Goal: Navigation & Orientation: Find specific page/section

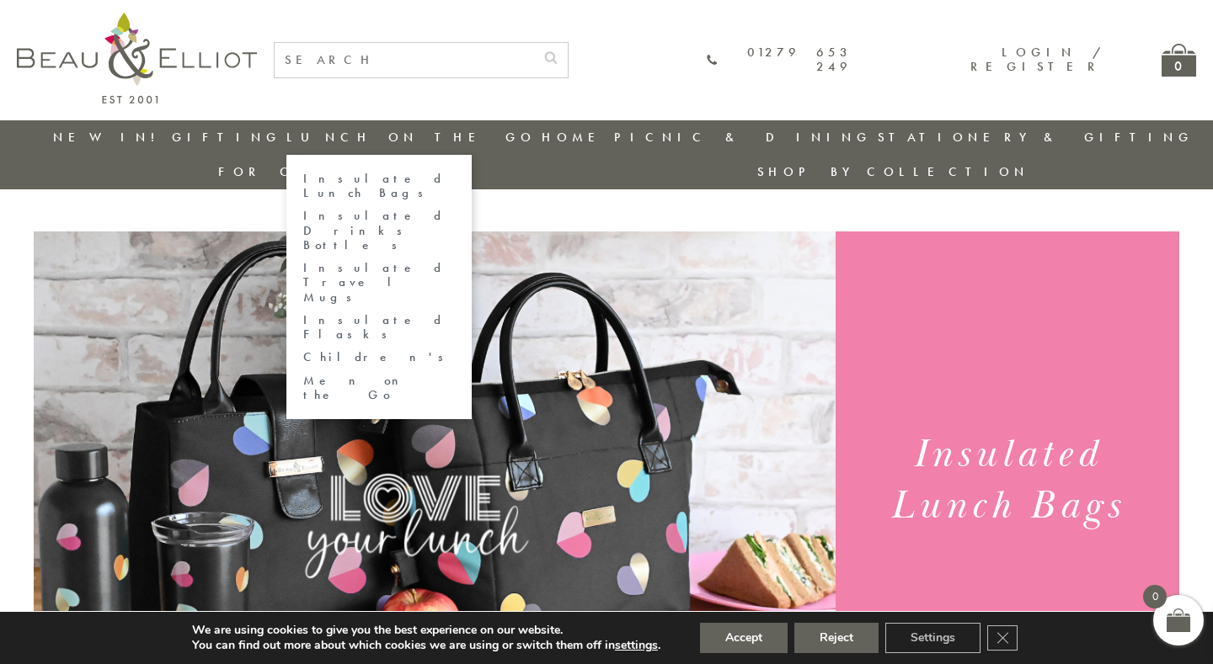
click at [355, 182] on link "Insulated Lunch Bags" at bounding box center [379, 186] width 152 height 29
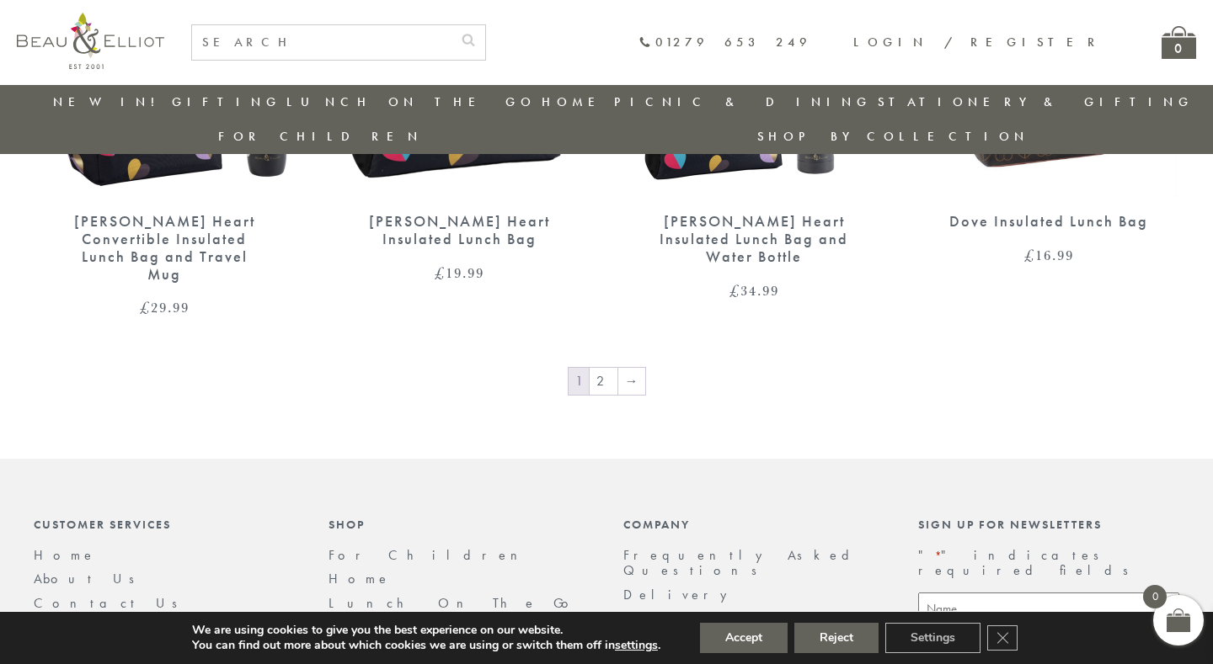
scroll to position [3068, 0]
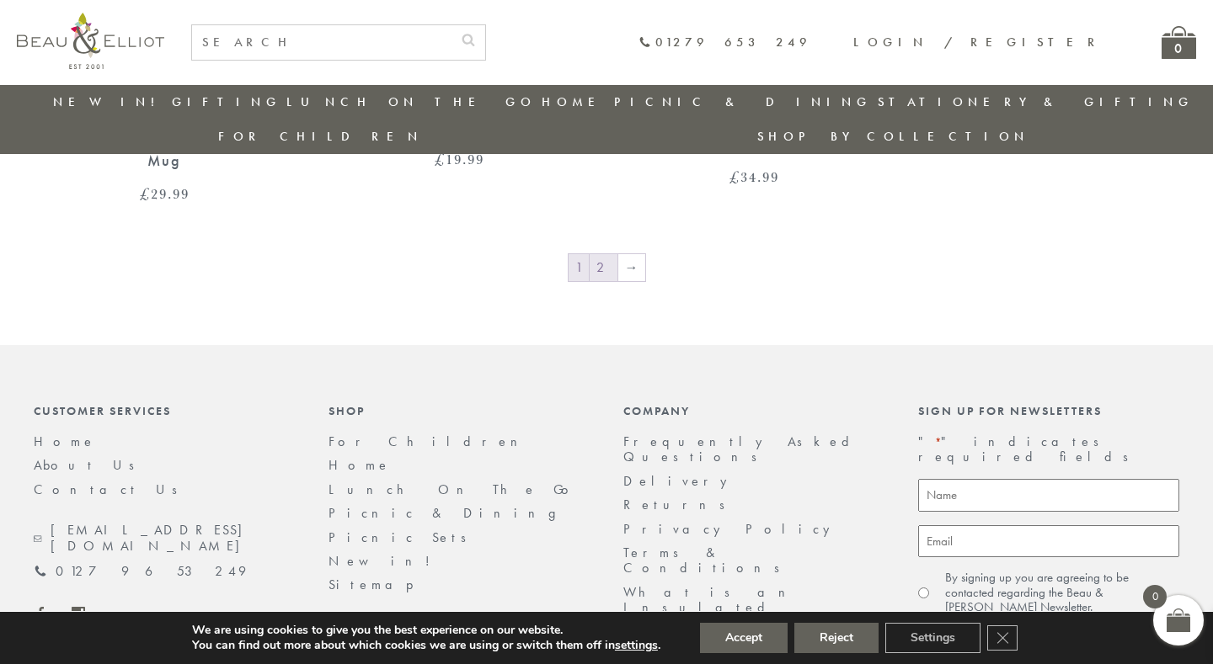
click at [606, 254] on link "2" at bounding box center [603, 267] width 28 height 27
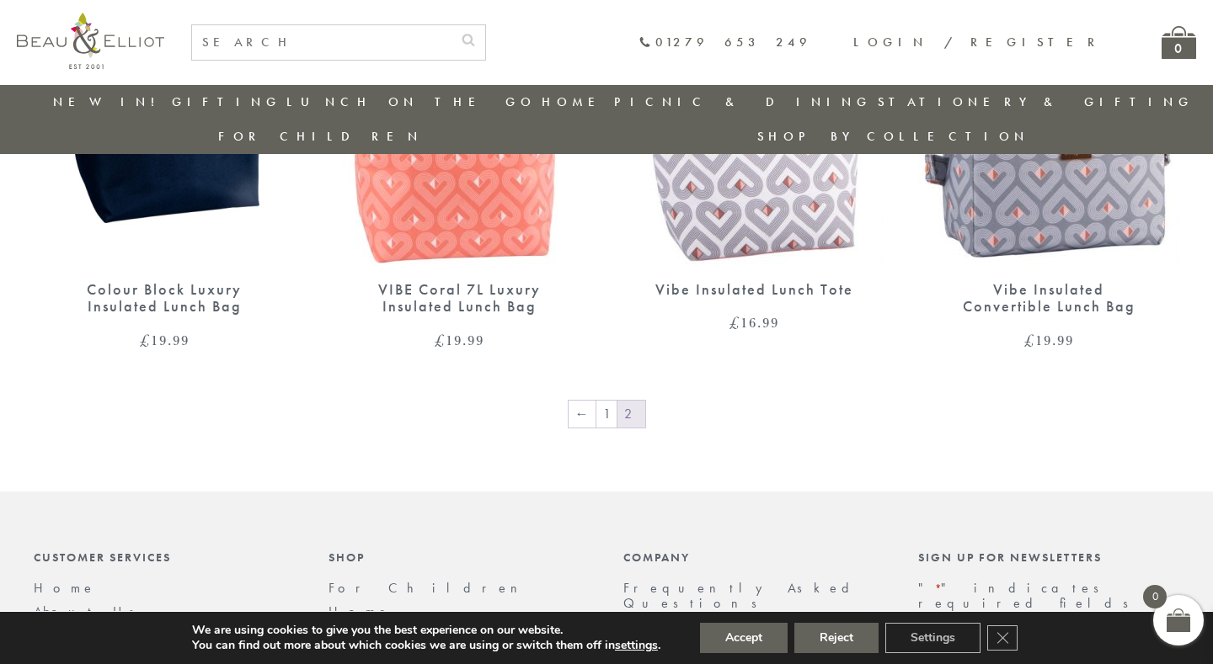
scroll to position [1560, 0]
